Goal: Task Accomplishment & Management: Use online tool/utility

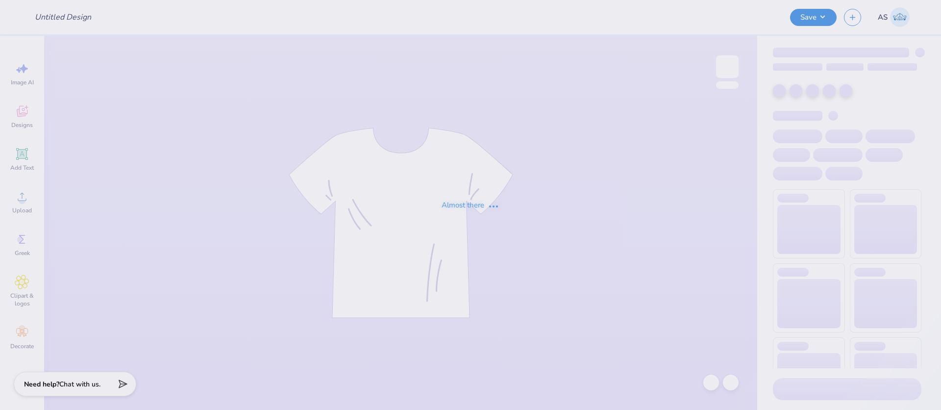
type input "GIAD Volunteer Shirts"
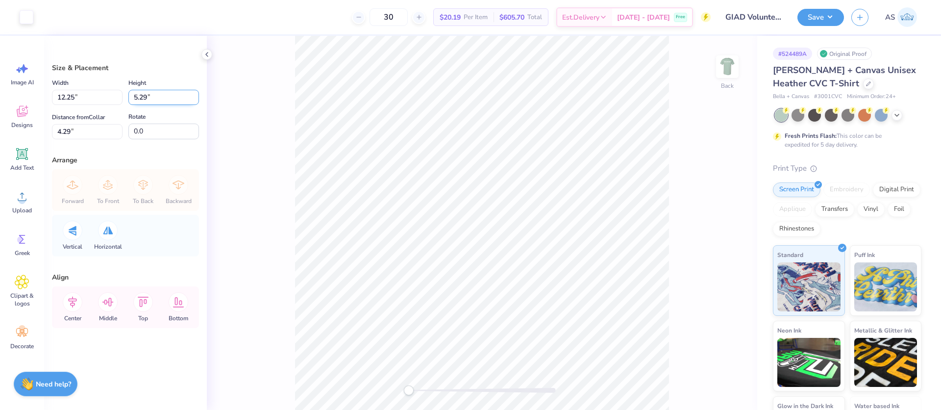
click at [146, 99] on input "5.29" at bounding box center [163, 97] width 71 height 15
drag, startPoint x: 57, startPoint y: 131, endPoint x: 72, endPoint y: 129, distance: 14.8
click at [72, 129] on input "4.29" at bounding box center [87, 131] width 71 height 15
type input "3"
click at [735, 66] on img at bounding box center [726, 66] width 39 height 39
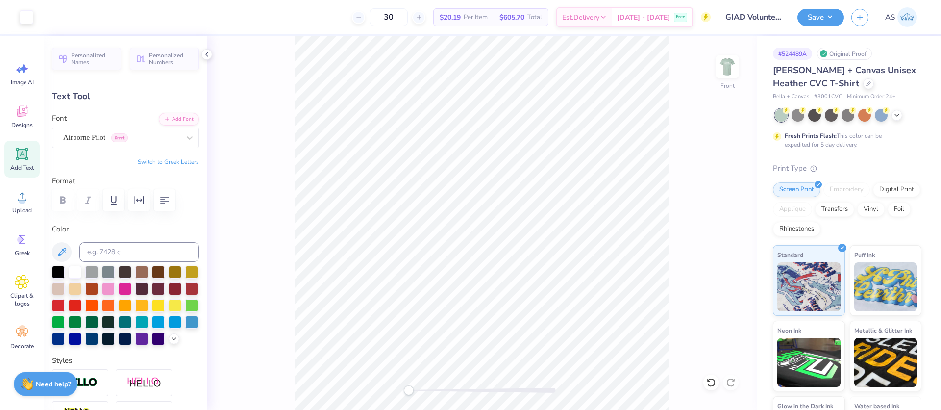
type input "3.00"
click at [208, 56] on icon at bounding box center [207, 54] width 8 height 8
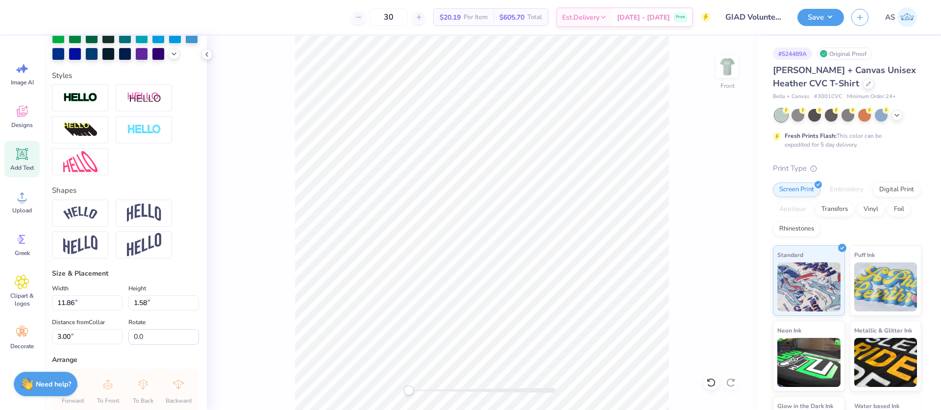
scroll to position [416, 0]
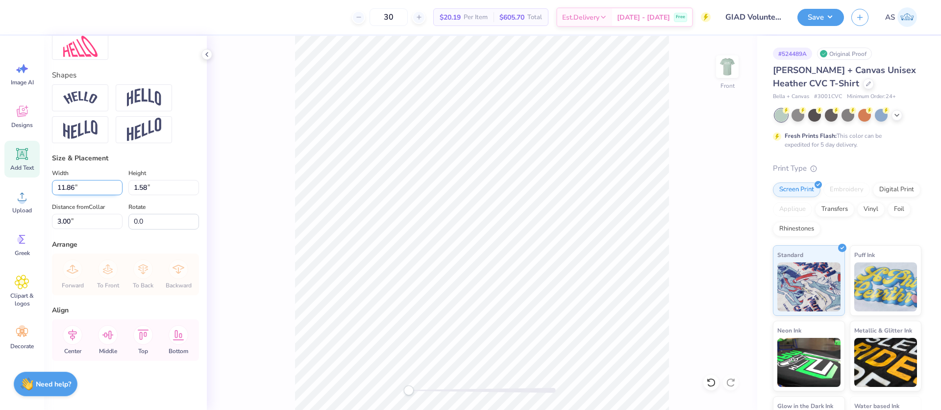
drag, startPoint x: 63, startPoint y: 186, endPoint x: 75, endPoint y: 184, distance: 12.4
click at [75, 183] on input "11.86" at bounding box center [87, 187] width 71 height 15
type input "11.92"
type input "1.59"
type input "1.00"
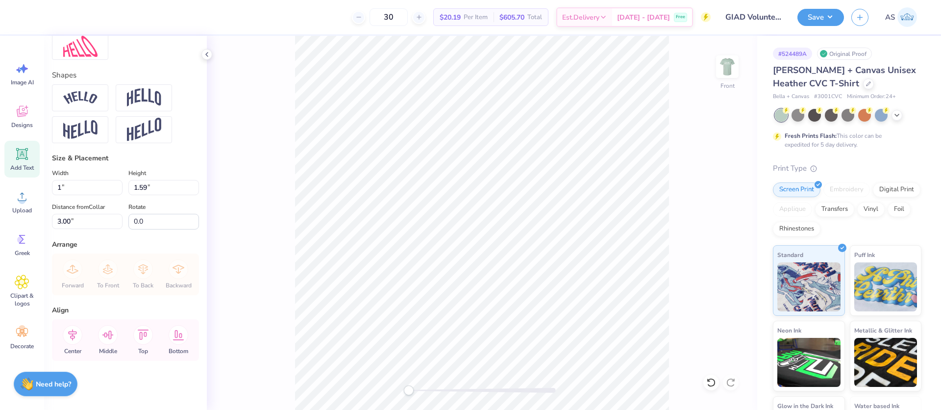
type input "0.13"
type input "3.72"
click at [88, 237] on div "Personalized Names Personalized Numbers Text Tool Add Font Font Airborne Pilot …" at bounding box center [125, 223] width 163 height 374
type input "11.92"
type input "1.59"
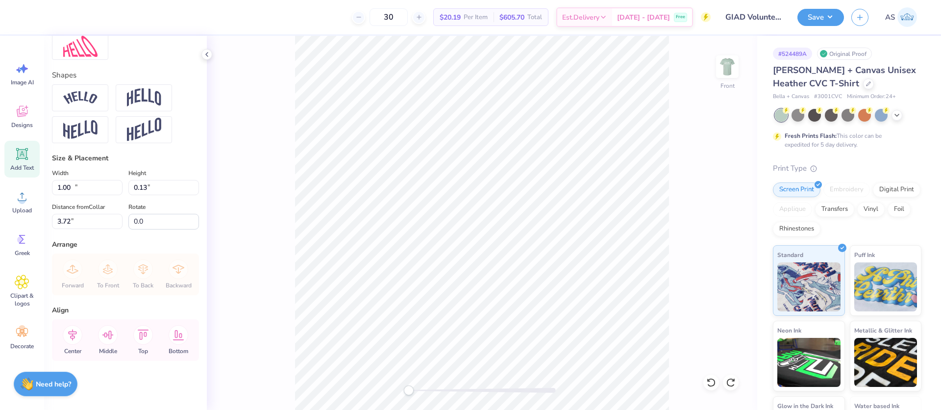
type input "3.00"
click at [706, 380] on div at bounding box center [711, 382] width 16 height 16
type input "11.86"
type input "1.58"
click at [71, 335] on icon at bounding box center [73, 335] width 20 height 20
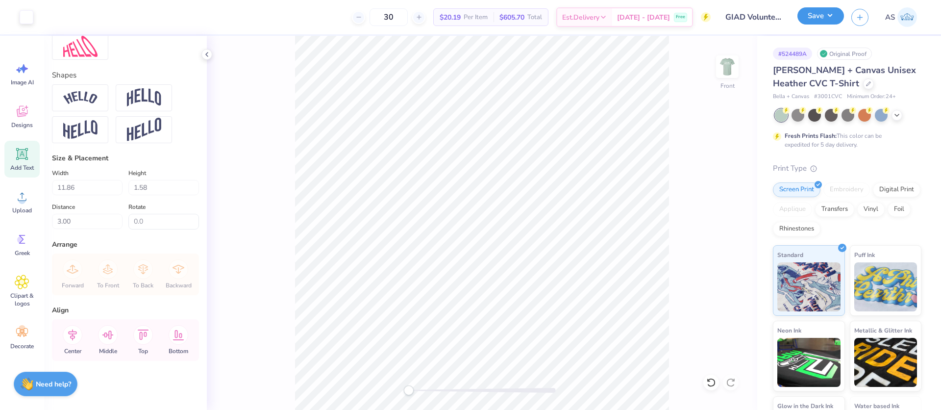
click at [830, 22] on button "Save" at bounding box center [820, 15] width 47 height 17
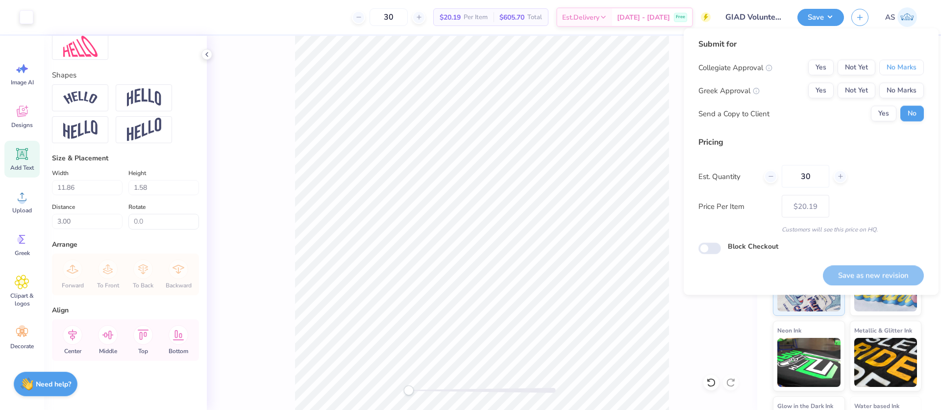
drag, startPoint x: 903, startPoint y: 67, endPoint x: 900, endPoint y: 80, distance: 13.7
click at [903, 67] on button "No Marks" at bounding box center [901, 68] width 45 height 16
click at [897, 91] on button "No Marks" at bounding box center [901, 91] width 45 height 16
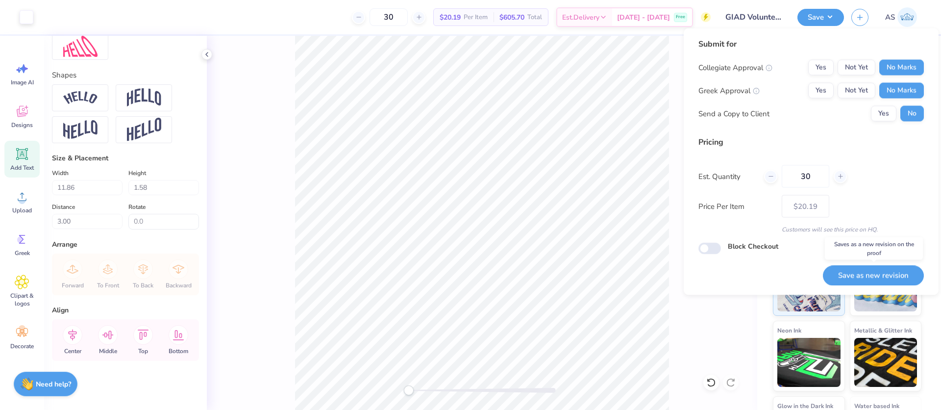
click at [861, 278] on button "Save as new revision" at bounding box center [873, 275] width 101 height 20
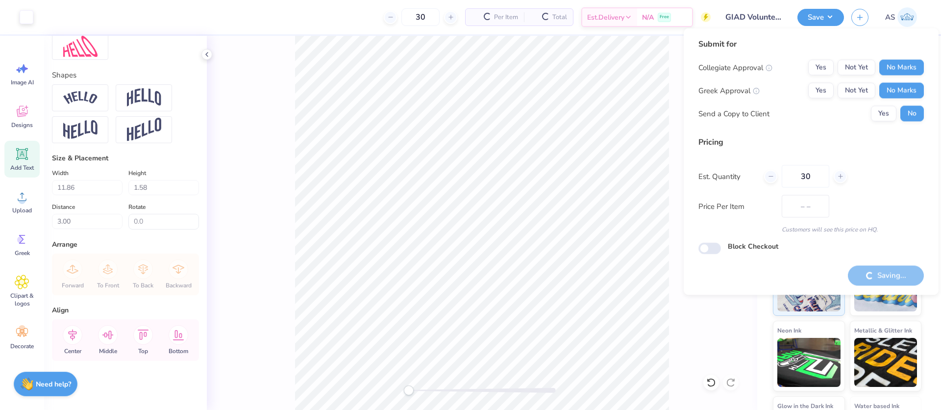
type input "$20.19"
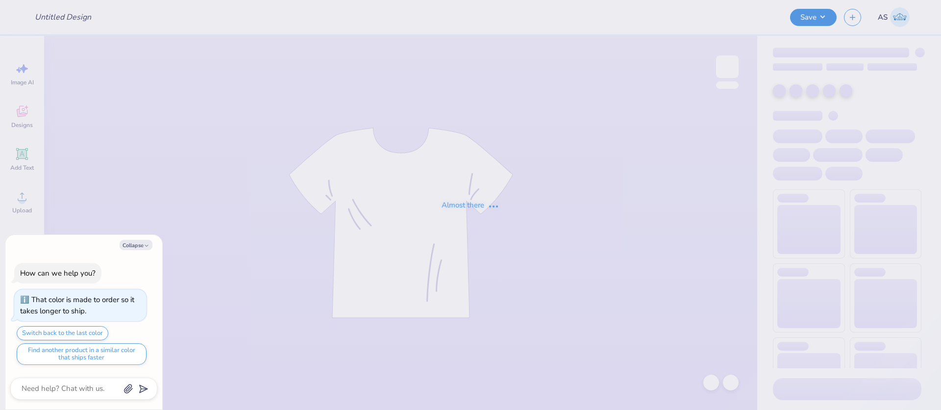
type textarea "x"
type input "MOCKNECK"
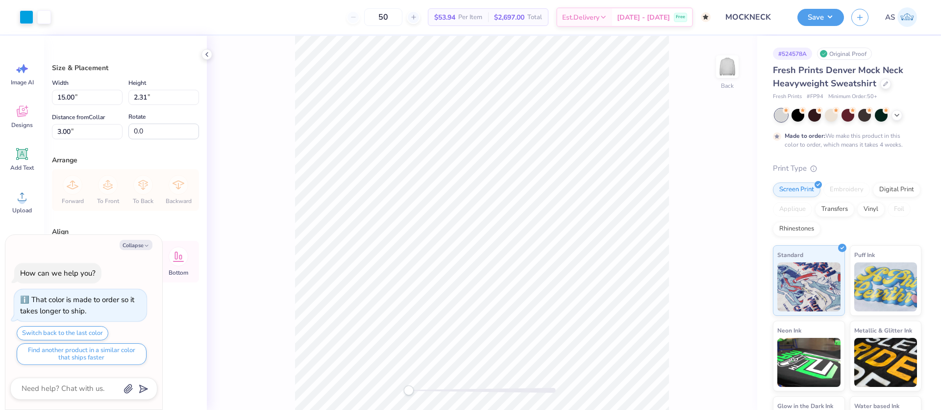
type textarea "x"
click at [64, 96] on input "15.00" at bounding box center [87, 97] width 71 height 15
type input "12.50"
type textarea "x"
type input "1.92"
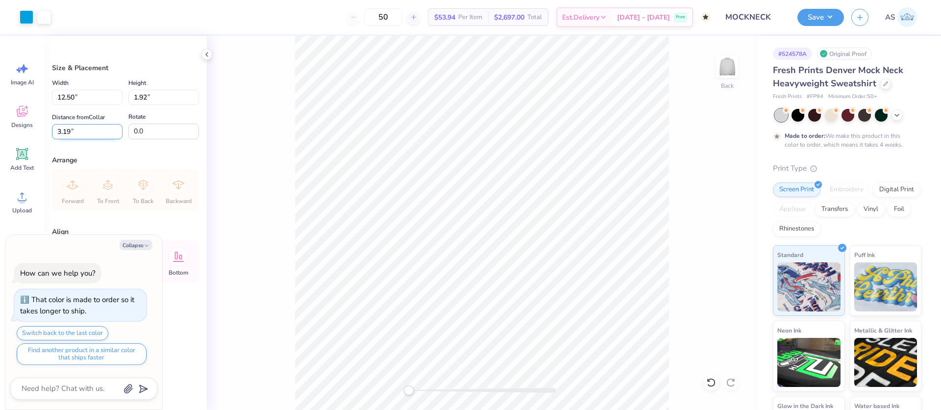
click at [66, 131] on input "3.19" at bounding box center [87, 131] width 71 height 15
type input "3"
type textarea "x"
type input "3.00"
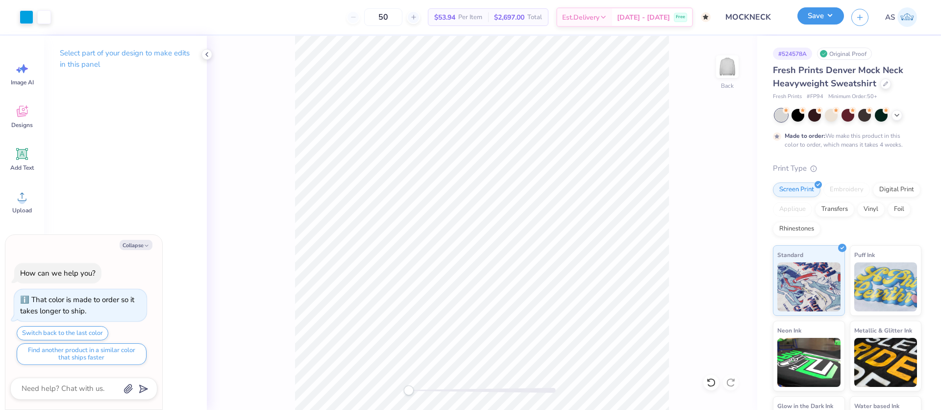
drag, startPoint x: 828, startPoint y: 18, endPoint x: 834, endPoint y: 25, distance: 9.7
click at [828, 18] on button "Save" at bounding box center [820, 15] width 47 height 17
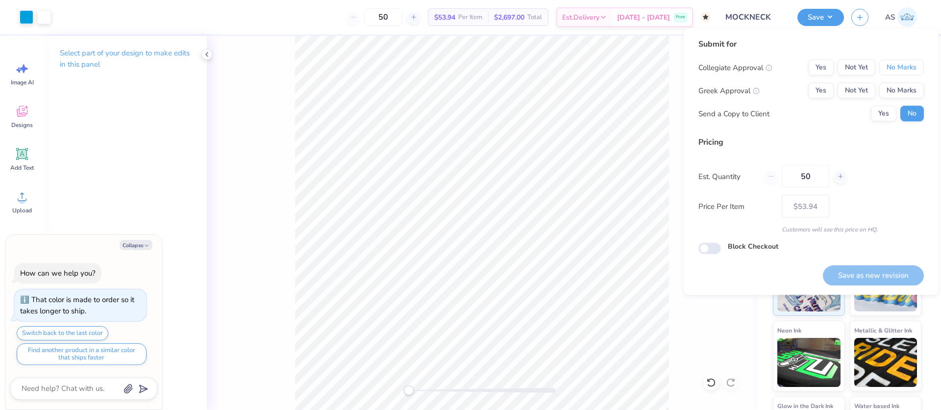
drag, startPoint x: 890, startPoint y: 67, endPoint x: 895, endPoint y: 75, distance: 10.1
click at [890, 68] on button "No Marks" at bounding box center [901, 68] width 45 height 16
click at [899, 92] on button "No Marks" at bounding box center [901, 91] width 45 height 16
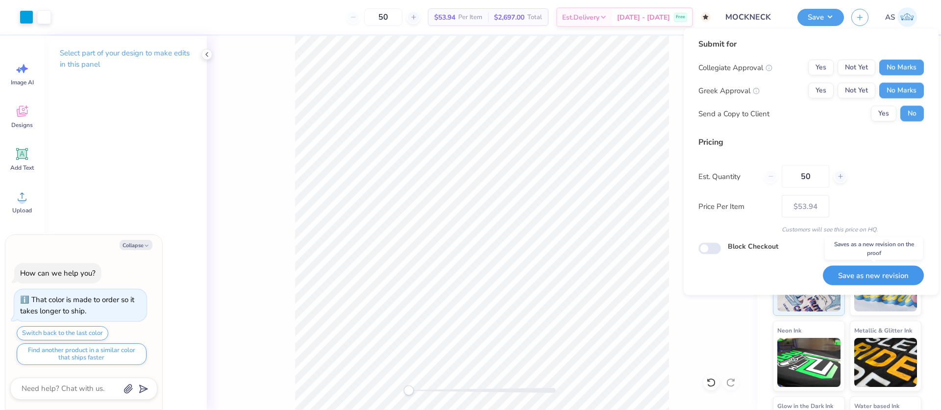
click at [875, 280] on button "Save as new revision" at bounding box center [873, 275] width 101 height 20
type textarea "x"
type input "– –"
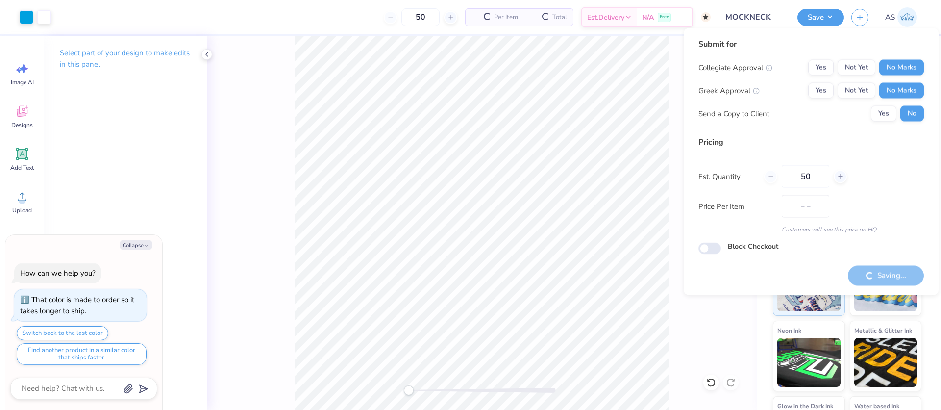
type textarea "x"
type input "$53.94"
type textarea "x"
